Goal: Task Accomplishment & Management: Manage account settings

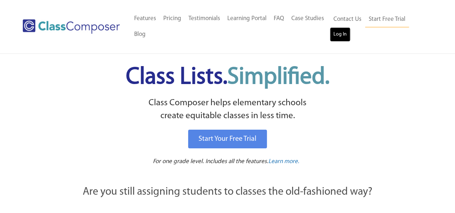
click at [339, 37] on link "Log In" at bounding box center [340, 34] width 20 height 14
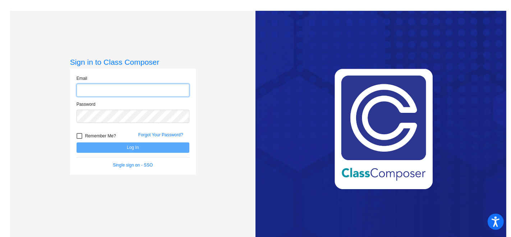
type input "[EMAIL_ADDRESS][DOMAIN_NAME]"
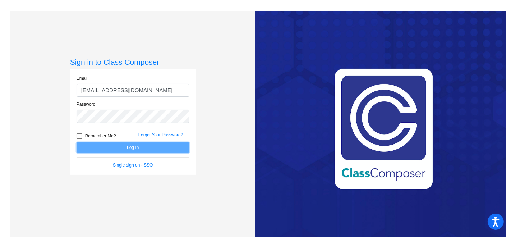
click at [123, 146] on button "Log In" at bounding box center [133, 147] width 113 height 10
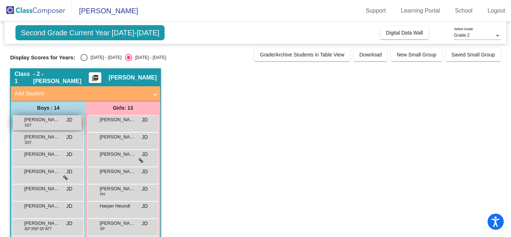
click at [33, 123] on div "[PERSON_NAME] SST JD lock do_not_disturb_alt" at bounding box center [47, 122] width 69 height 15
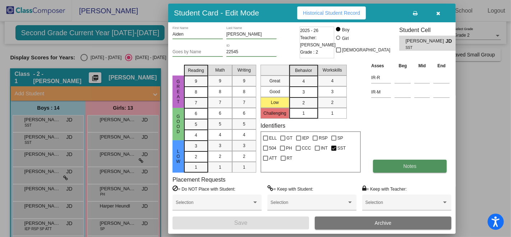
click at [409, 161] on button "Notes" at bounding box center [410, 166] width 74 height 13
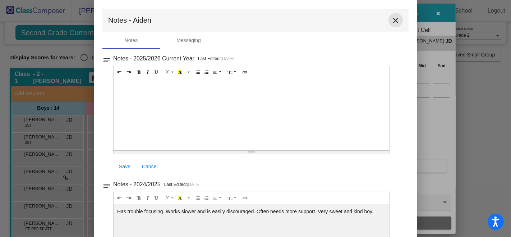
click at [393, 22] on mat-icon "close" at bounding box center [395, 20] width 9 height 9
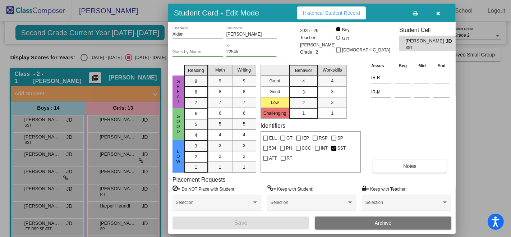
click at [437, 13] on icon "button" at bounding box center [439, 13] width 4 height 5
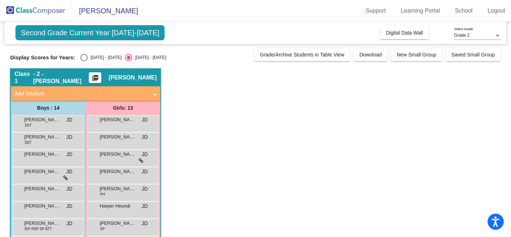
click at [85, 61] on div "Select an option" at bounding box center [84, 57] width 7 height 7
click at [84, 61] on input "[DATE] - [DATE]" at bounding box center [84, 61] width 0 height 0
radio input "true"
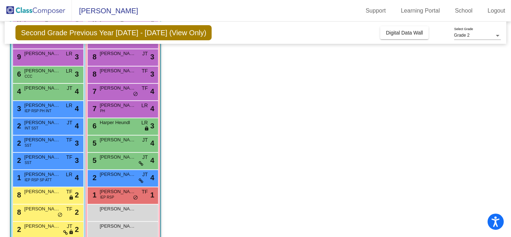
scroll to position [100, 0]
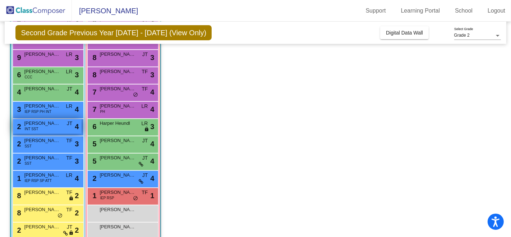
click at [33, 127] on span "INT SST" at bounding box center [31, 128] width 14 height 5
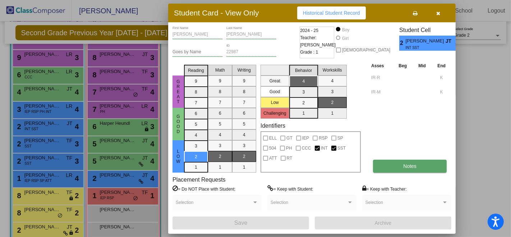
click at [410, 164] on span "Notes" at bounding box center [409, 166] width 13 height 6
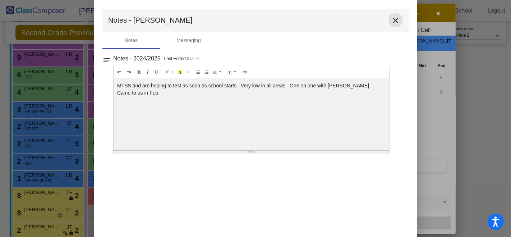
click at [395, 20] on mat-icon "close" at bounding box center [395, 20] width 9 height 9
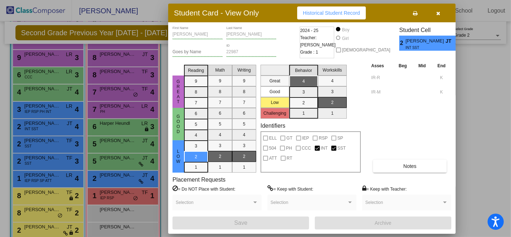
click at [438, 12] on icon "button" at bounding box center [439, 13] width 4 height 5
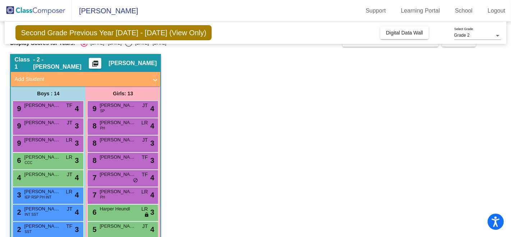
scroll to position [0, 0]
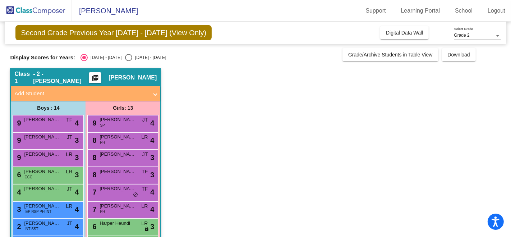
click at [125, 58] on div "Select an option" at bounding box center [128, 57] width 7 height 7
click at [128, 61] on input "[DATE] - [DATE]" at bounding box center [128, 61] width 0 height 0
radio input "true"
